Goal: Information Seeking & Learning: Learn about a topic

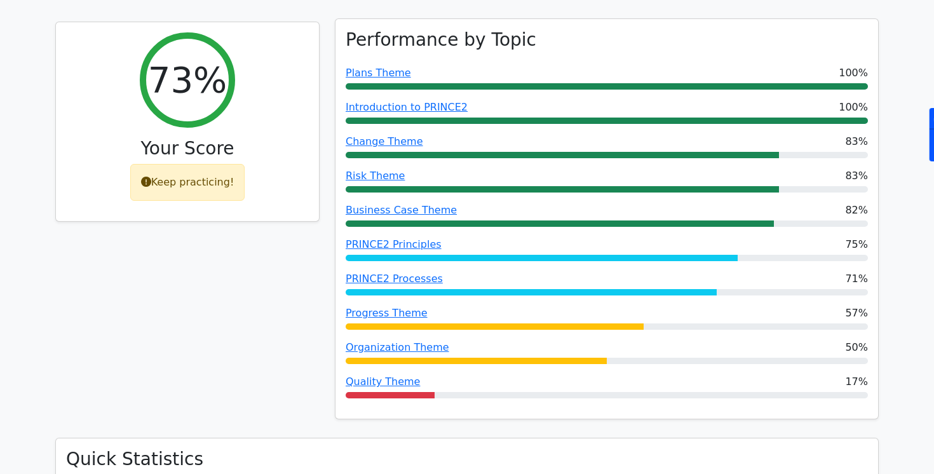
scroll to position [185, 0]
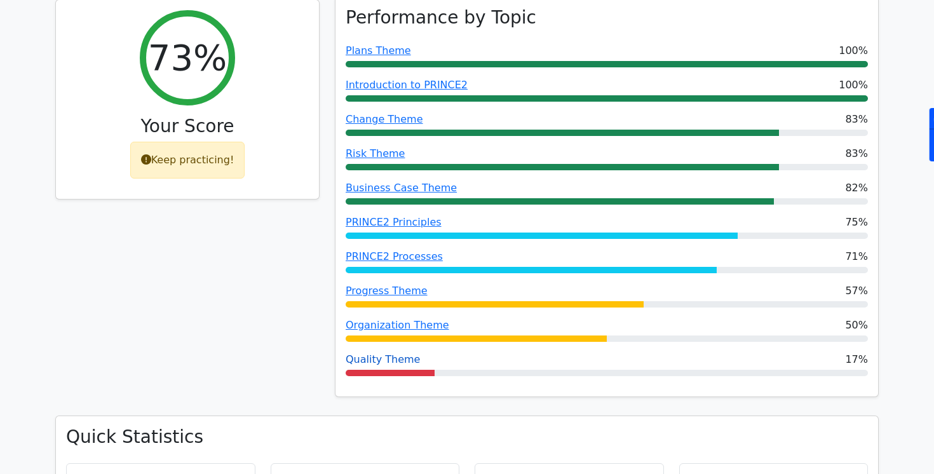
click at [372, 360] on link "Quality Theme" at bounding box center [383, 359] width 74 height 12
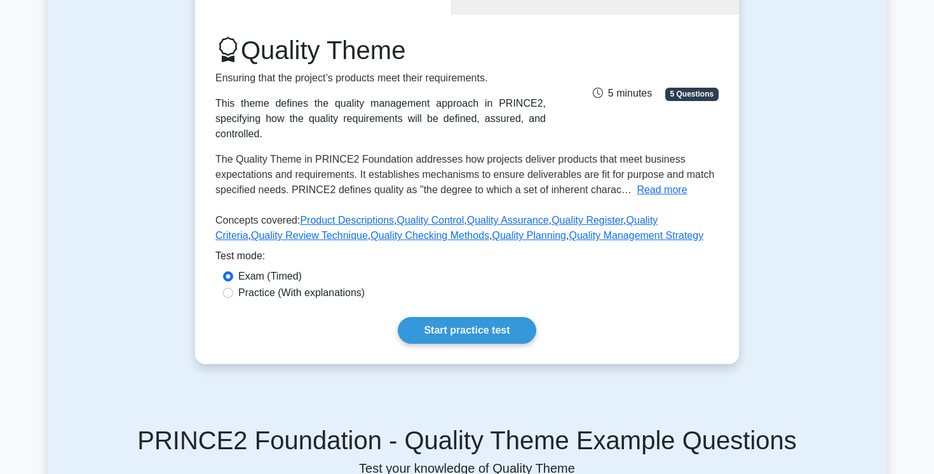
scroll to position [151, 0]
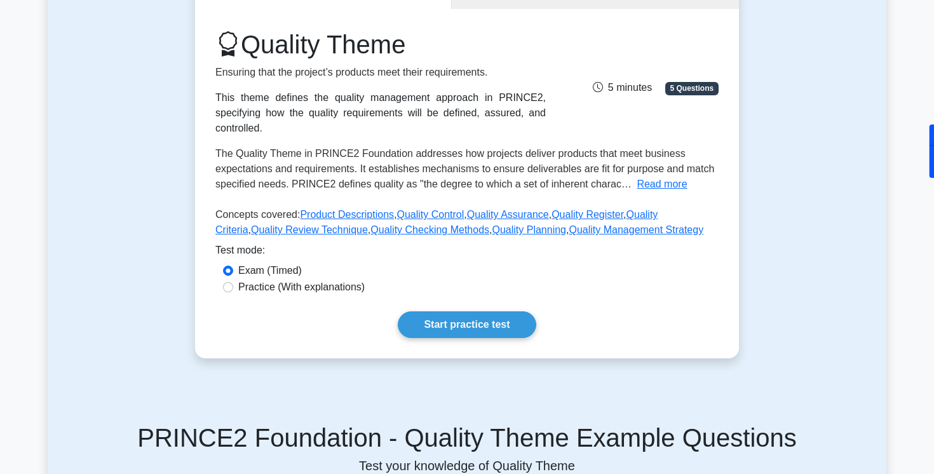
click at [332, 281] on label "Practice (With explanations)" at bounding box center [301, 287] width 126 height 15
click at [233, 282] on input "Practice (With explanations)" at bounding box center [228, 287] width 10 height 10
radio input "true"
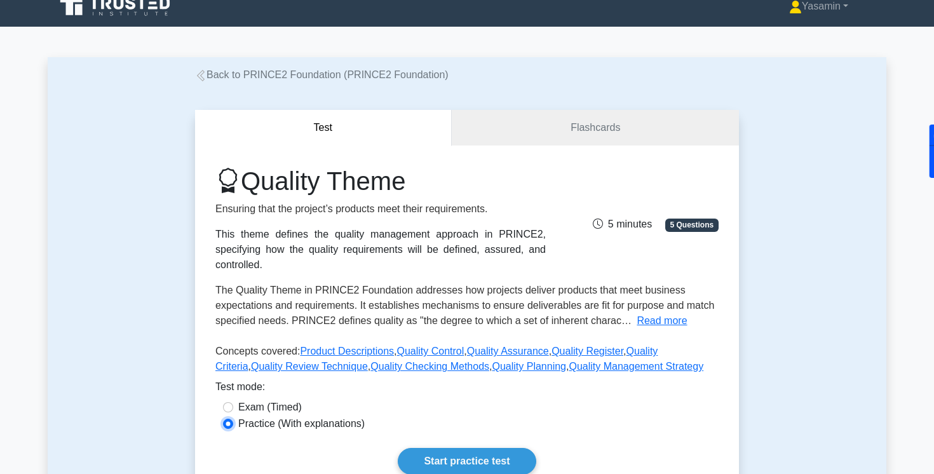
scroll to position [15, 0]
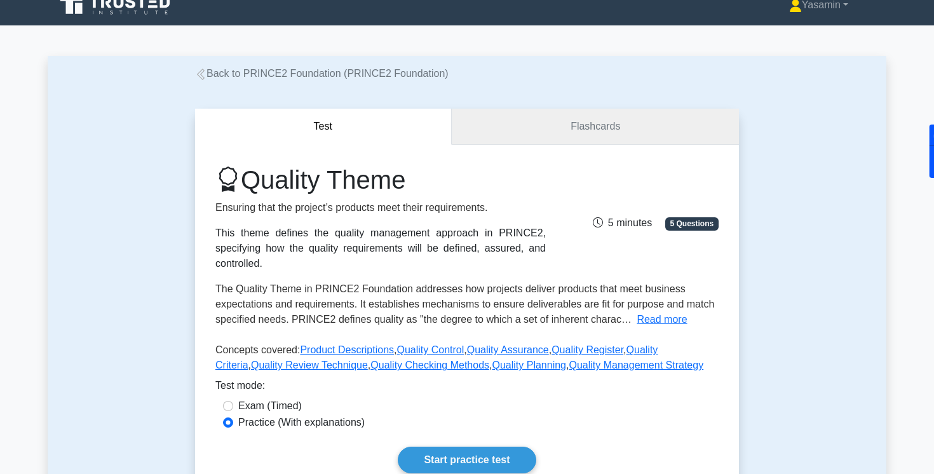
click at [563, 132] on link "Flashcards" at bounding box center [595, 127] width 287 height 36
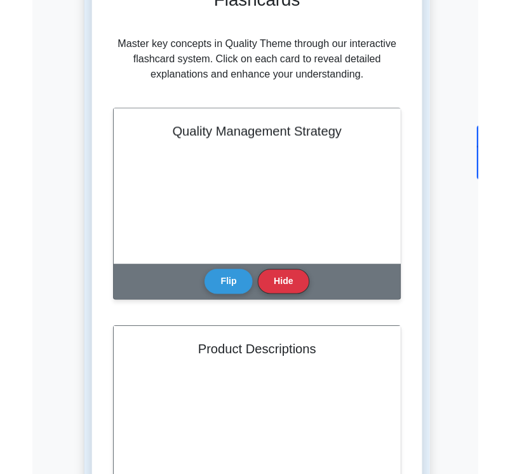
scroll to position [185, 0]
